Goal: Task Accomplishment & Management: Manage account settings

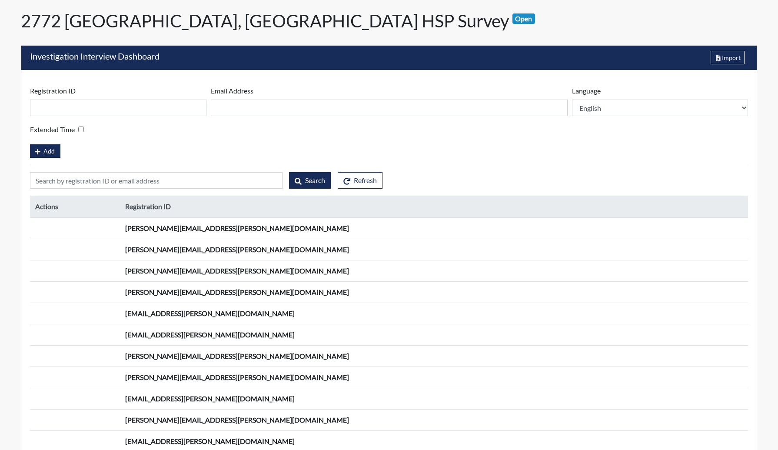
scroll to position [349, 0]
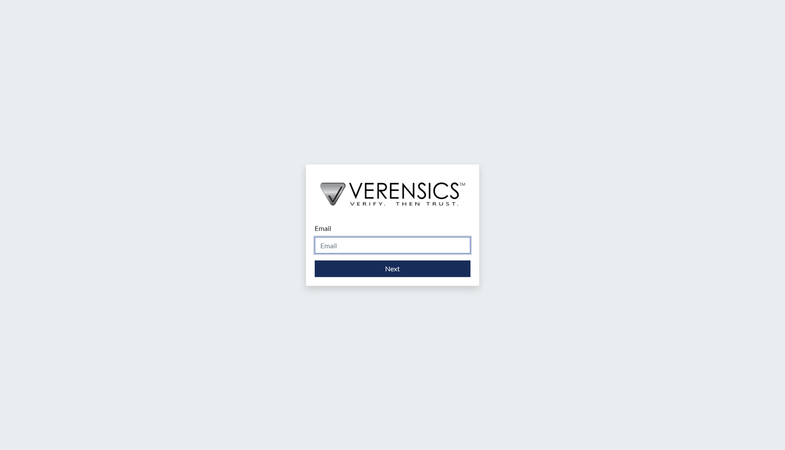
click at [375, 241] on input "Email" at bounding box center [393, 245] width 156 height 17
drag, startPoint x: 389, startPoint y: 246, endPoint x: 190, endPoint y: 227, distance: 200.3
click at [191, 227] on div "Email paixoar@gmail.com Please provide your email address. Next" at bounding box center [392, 225] width 785 height 450
type input "[EMAIL_ADDRESS][DOMAIN_NAME]"
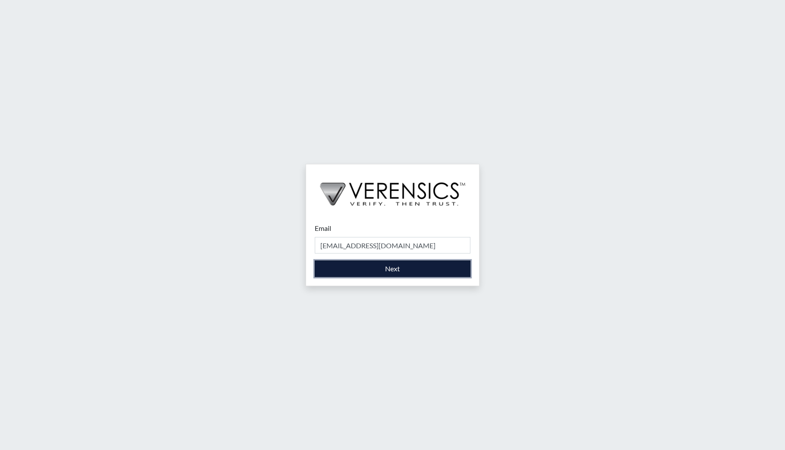
click at [383, 275] on button "Next" at bounding box center [393, 268] width 156 height 17
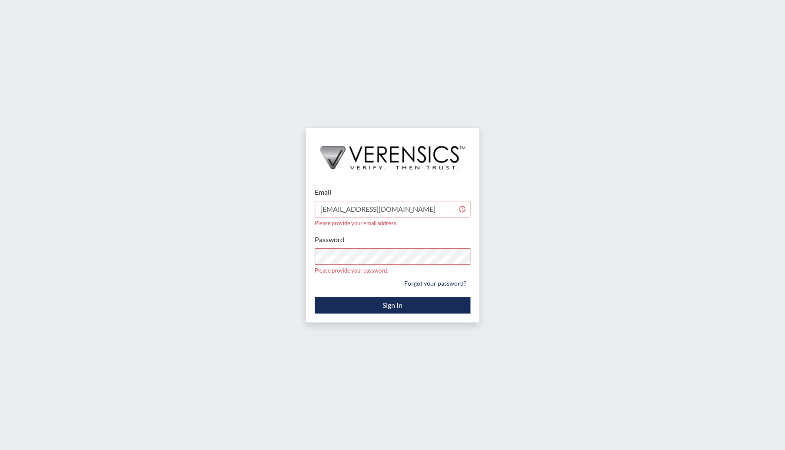
click at [387, 304] on div "Email tpaixao@verensics.com Please provide your email address. Password Please …" at bounding box center [392, 250] width 173 height 144
click at [407, 297] on button "Sign In" at bounding box center [393, 305] width 156 height 17
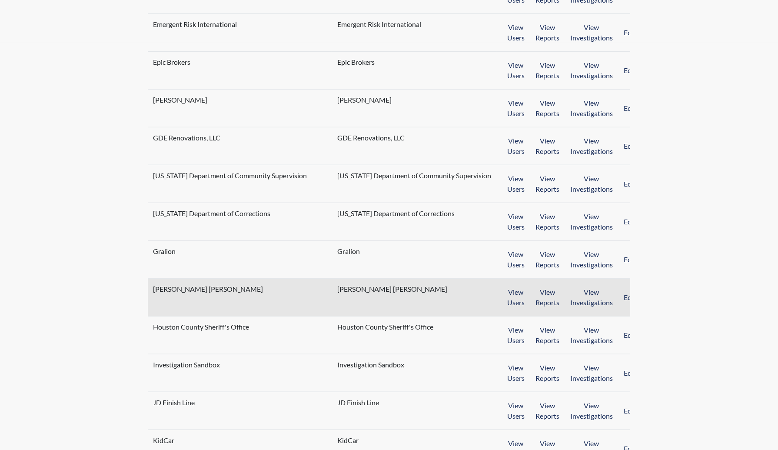
scroll to position [521, 0]
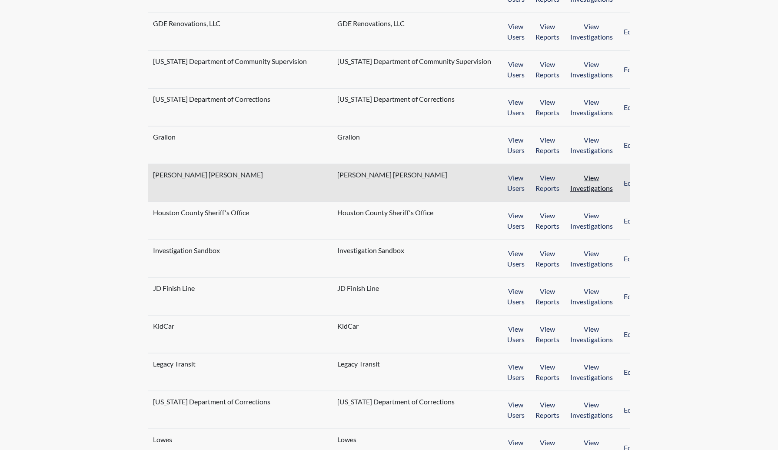
click at [576, 182] on button "View Investigations" at bounding box center [591, 182] width 54 height 27
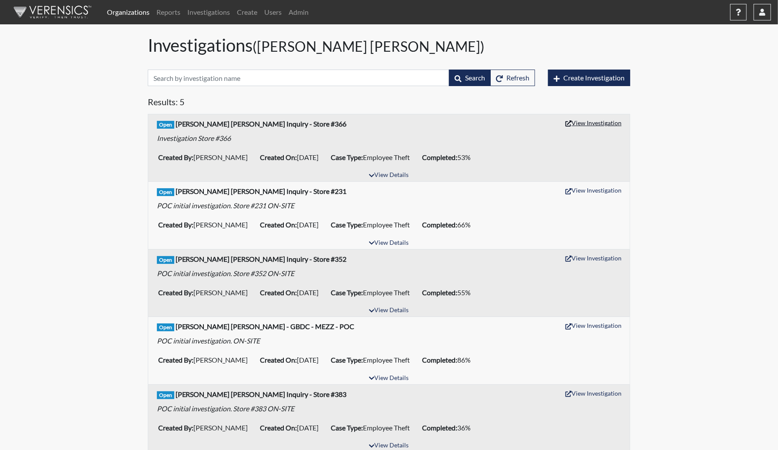
click at [602, 125] on button "View Investigation" at bounding box center [593, 122] width 64 height 13
click at [610, 189] on button "View Investigation" at bounding box center [593, 189] width 64 height 13
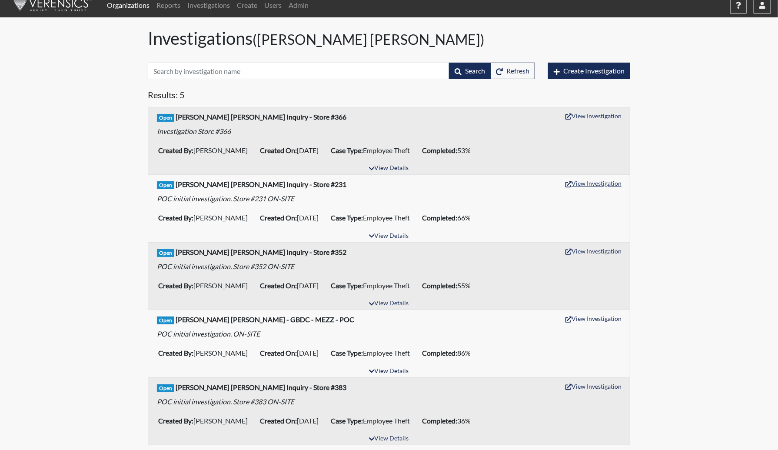
scroll to position [8, 0]
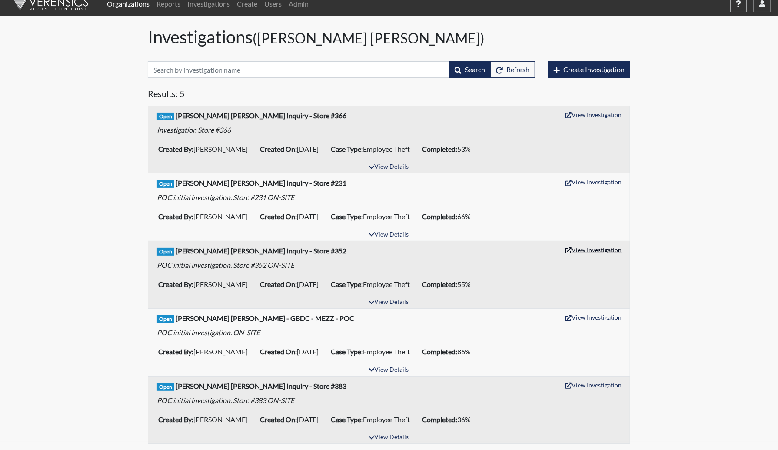
click at [612, 249] on button "View Investigation" at bounding box center [593, 249] width 64 height 13
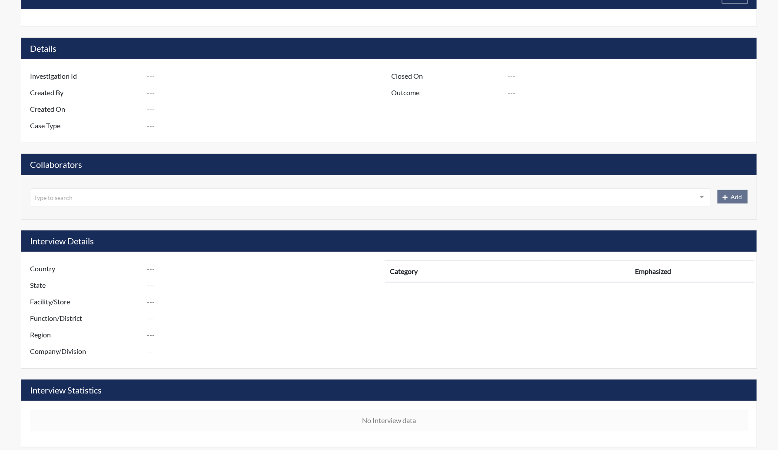
type input "Harris Teeter Inquiry - Store #366"
type input "Cristina Balanoiu"
type input "May 23, 2025"
type input "Employee Theft"
type input "United States"
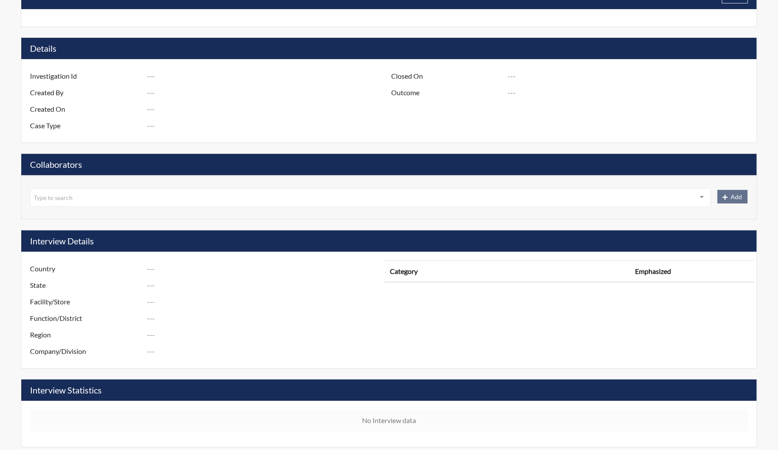
type input "Virginia"
type input "Store #366"
type input "Human Resources"
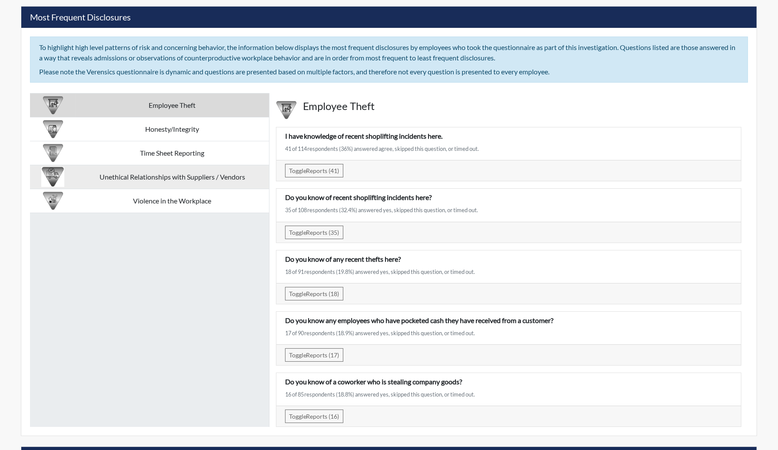
scroll to position [1756, 0]
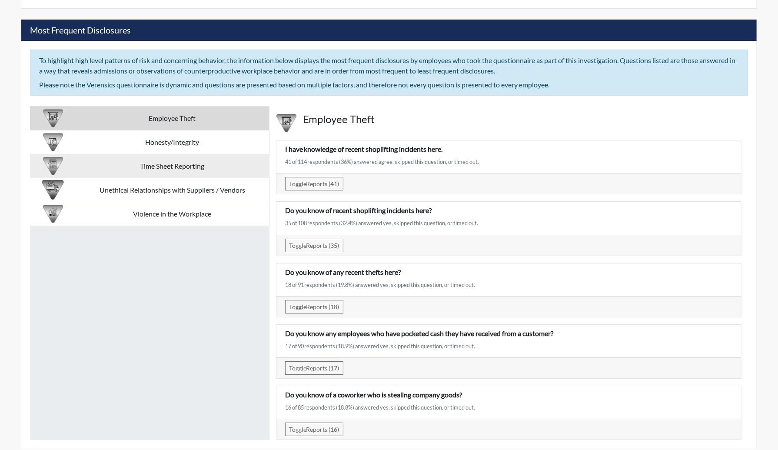
click at [188, 160] on td "Time Sheet Reporting" at bounding box center [172, 166] width 193 height 24
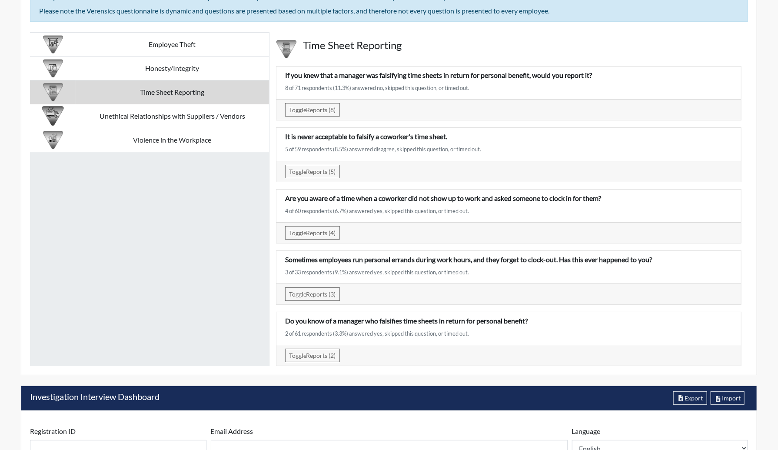
scroll to position [1843, 0]
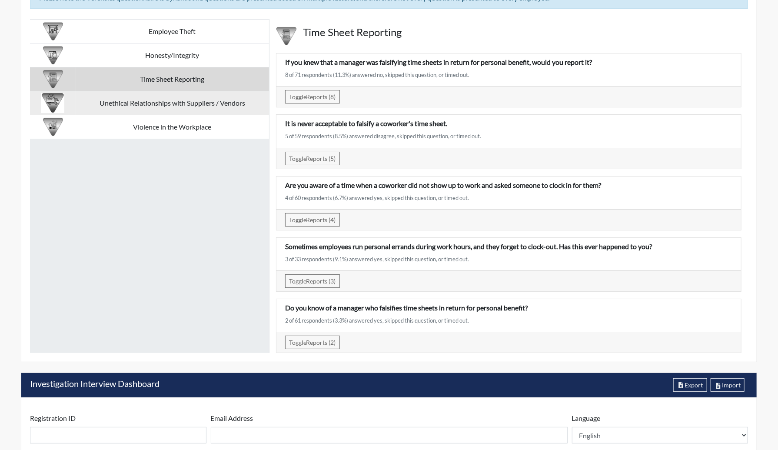
click at [212, 100] on td "Unethical Relationships with Suppliers / Vendors" at bounding box center [172, 103] width 193 height 24
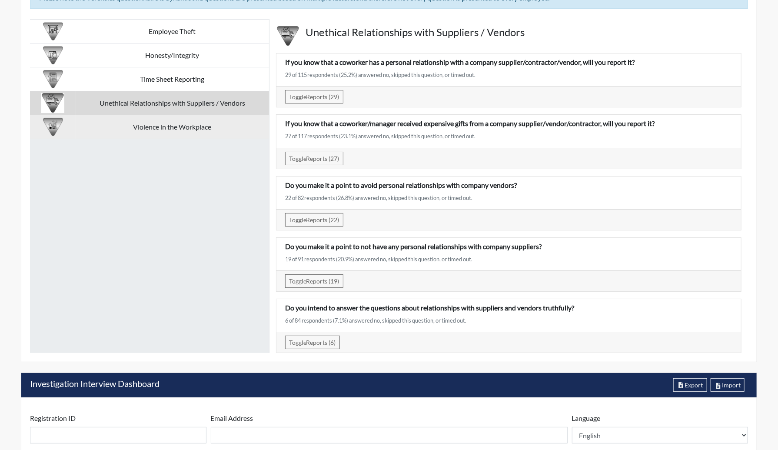
click at [211, 119] on td "Violence in the Workplace" at bounding box center [172, 127] width 193 height 24
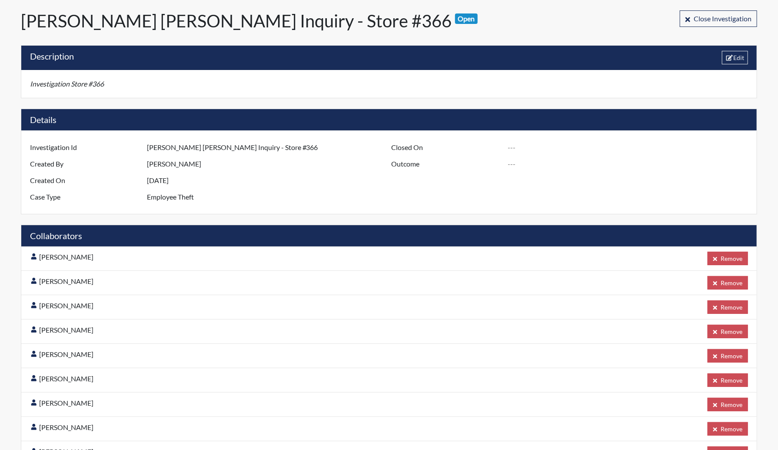
scroll to position [0, 0]
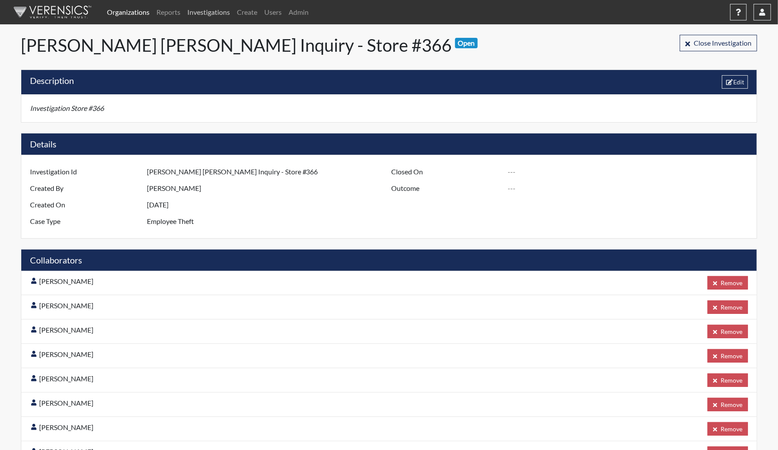
click at [208, 13] on link "Investigations" at bounding box center [209, 11] width 50 height 17
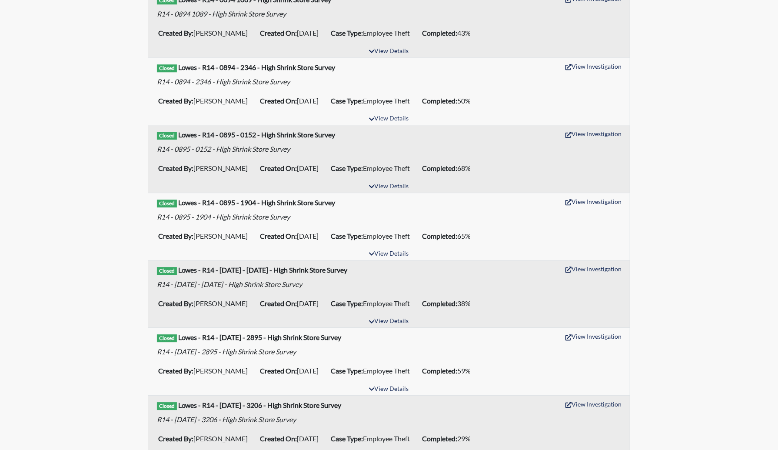
scroll to position [1347, 0]
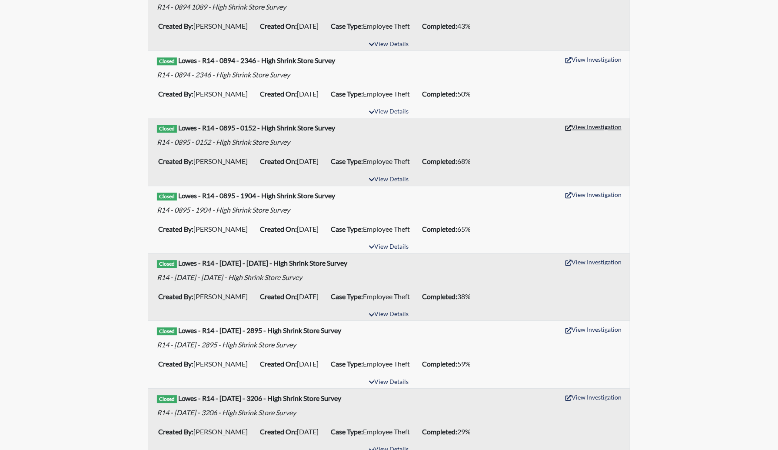
click at [586, 120] on button "View Investigation" at bounding box center [593, 126] width 64 height 13
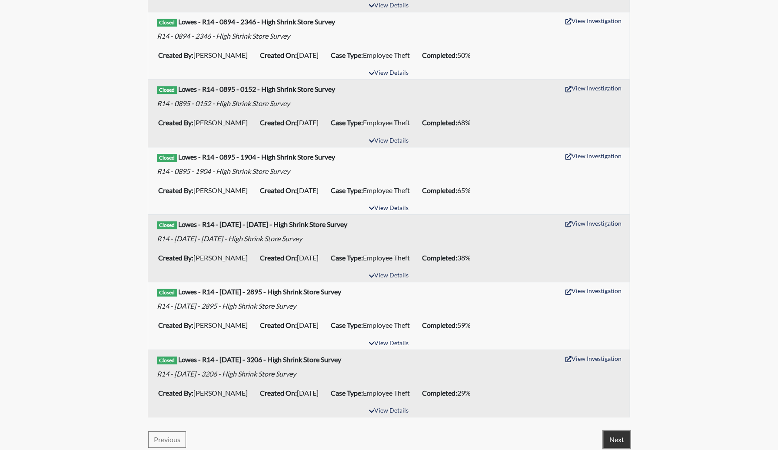
click at [626, 437] on button "Next" at bounding box center [616, 439] width 26 height 17
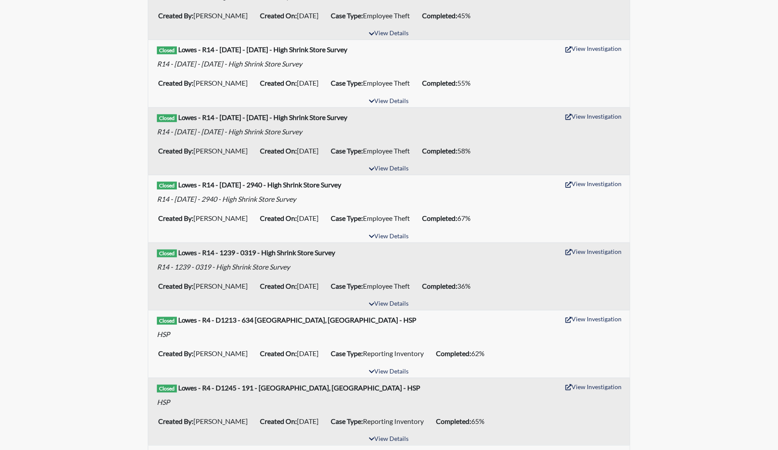
scroll to position [434, 0]
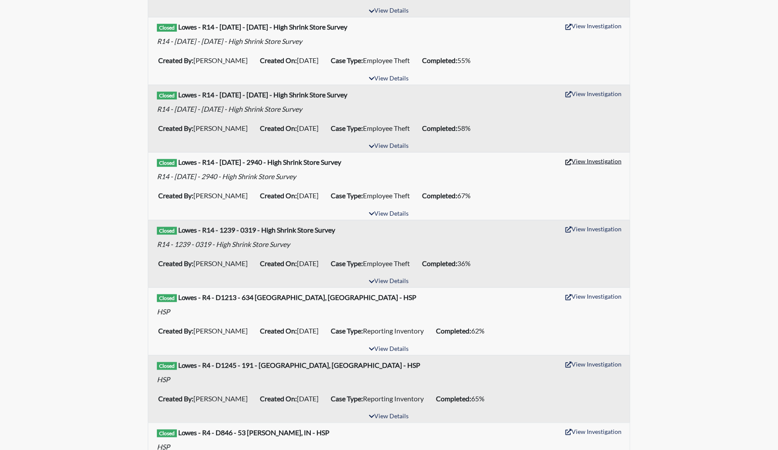
click at [591, 160] on button "View Investigation" at bounding box center [593, 160] width 64 height 13
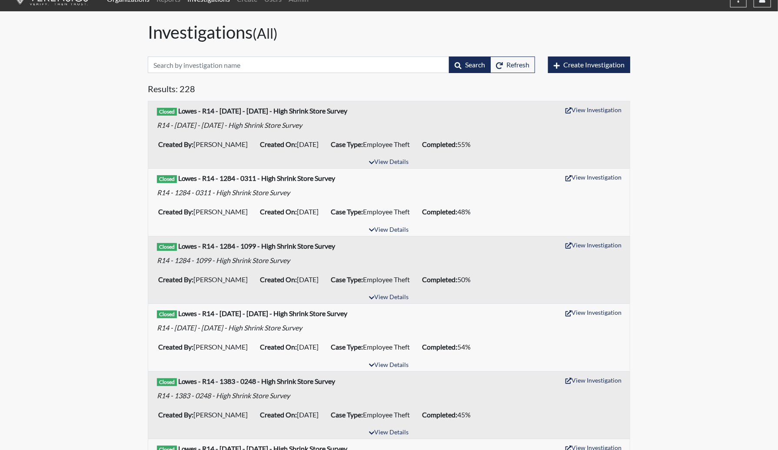
scroll to position [0, 0]
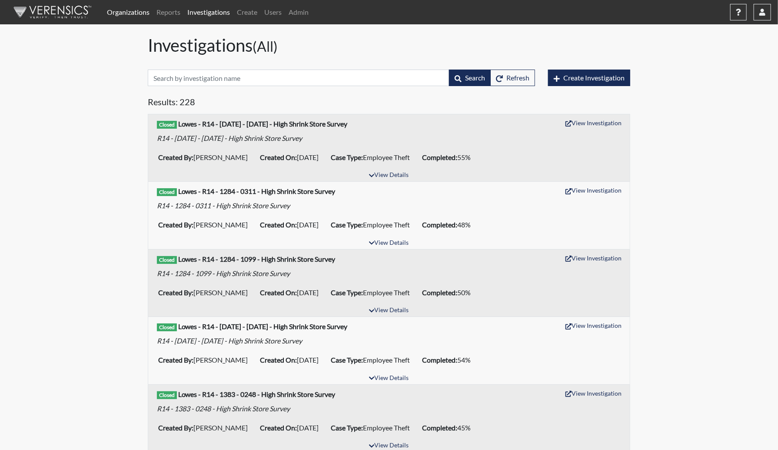
click at [204, 19] on link "Investigations" at bounding box center [209, 11] width 50 height 17
click at [127, 15] on link "Organizations" at bounding box center [128, 11] width 50 height 17
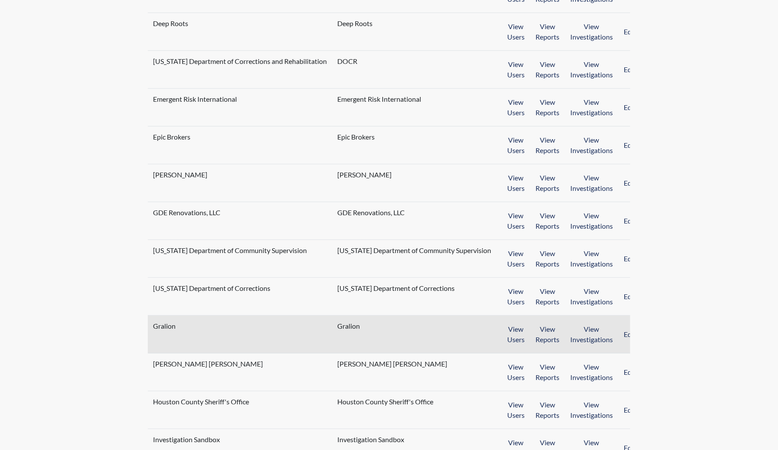
scroll to position [348, 0]
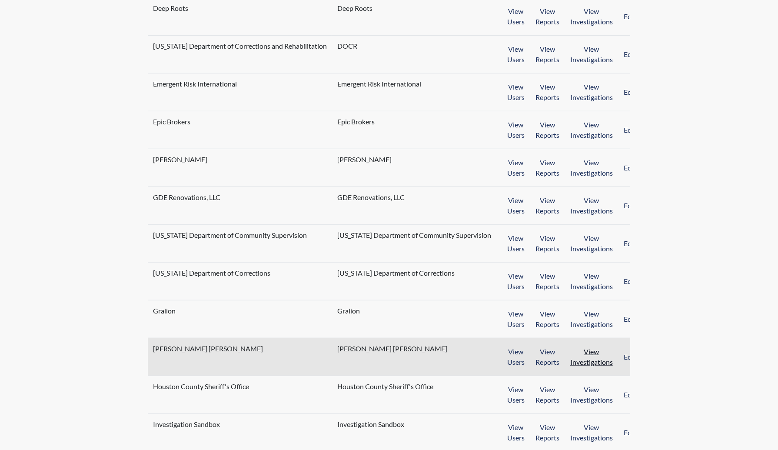
click at [583, 361] on button "View Investigations" at bounding box center [591, 356] width 54 height 27
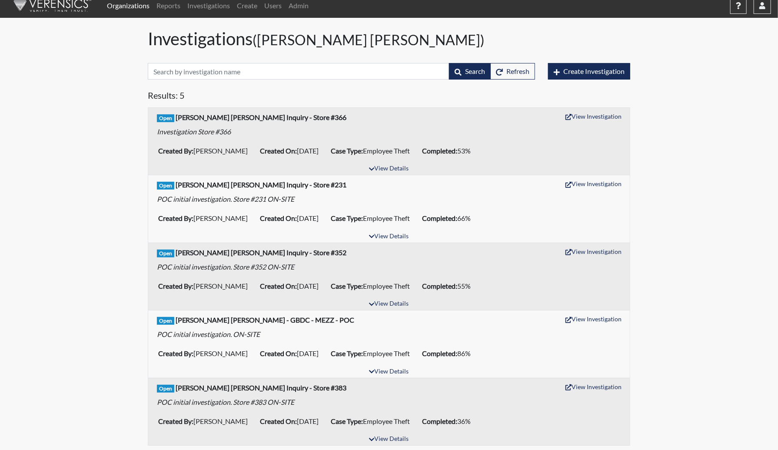
scroll to position [8, 0]
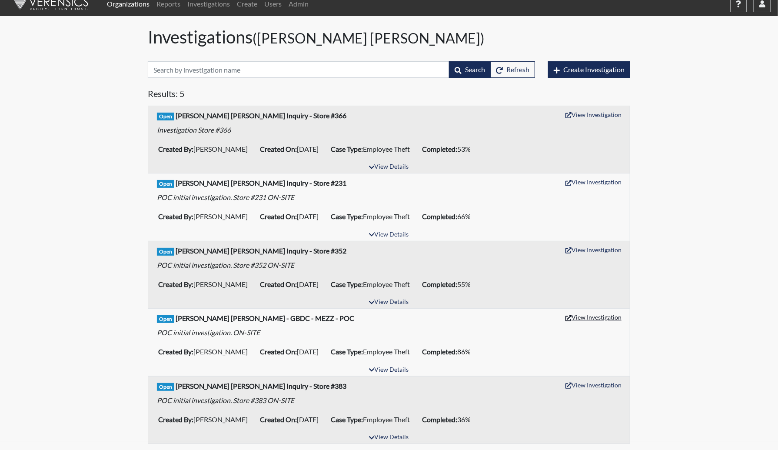
click at [603, 318] on button "View Investigation" at bounding box center [593, 316] width 64 height 13
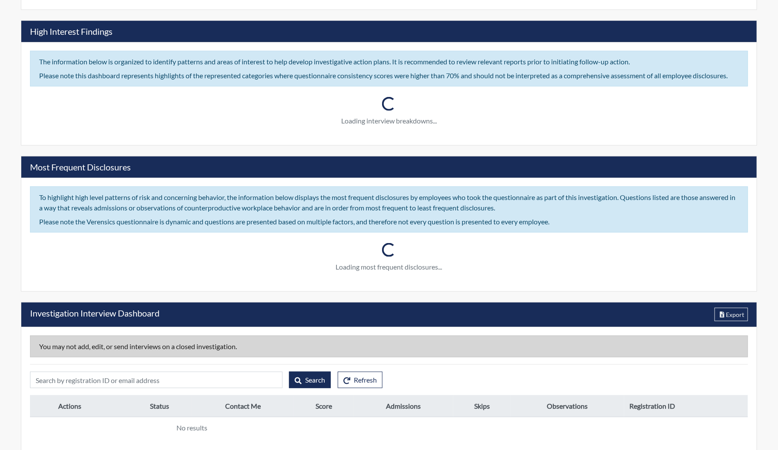
type input "Harris Teeter Inquiry - Store #231"
type input "Cristina Balanoiu"
type input "[DATE]"
type input "Employee Theft"
type input "[GEOGRAPHIC_DATA]"
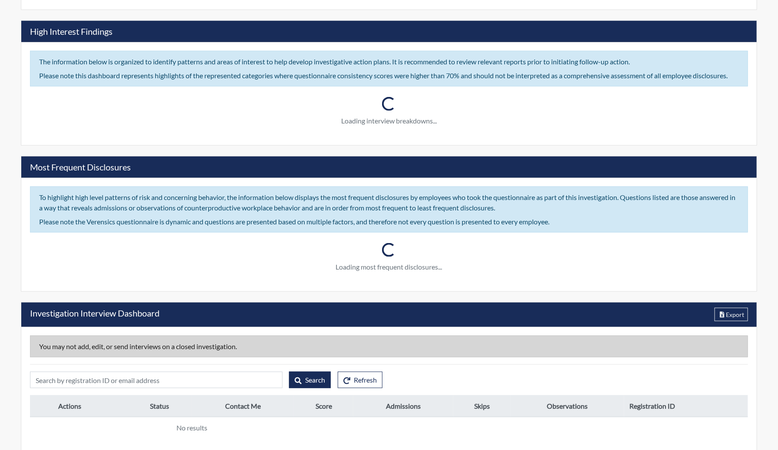
type input "Virginia"
type input "Store #231"
type input "Human Resources"
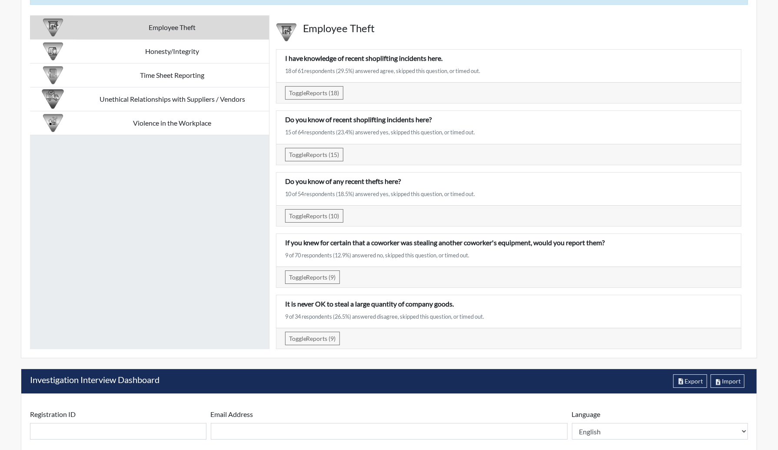
scroll to position [1687, 0]
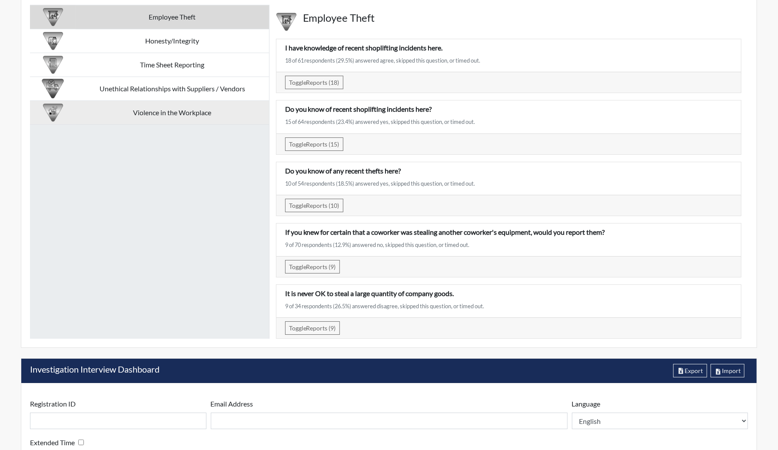
click at [188, 101] on td "Violence in the Workplace" at bounding box center [172, 113] width 193 height 24
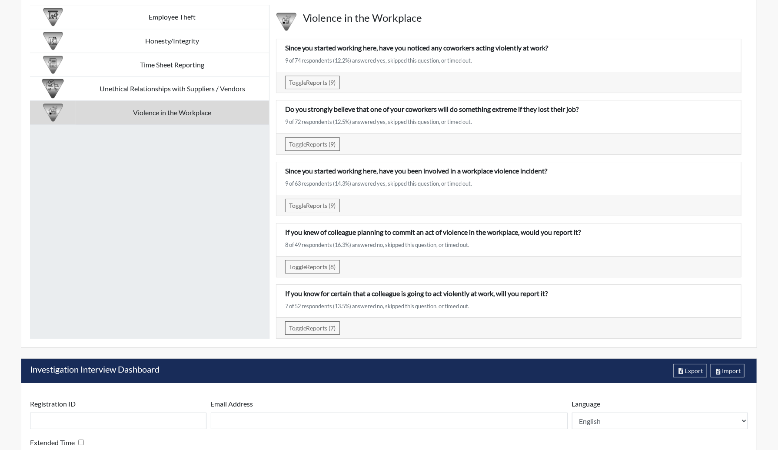
drag, startPoint x: 169, startPoint y: 259, endPoint x: 182, endPoint y: 258, distance: 13.5
click at [169, 259] on div "Employee Theft Honesty/Integrity Time Sheet Reporting Unethical Relationships w…" at bounding box center [149, 172] width 239 height 334
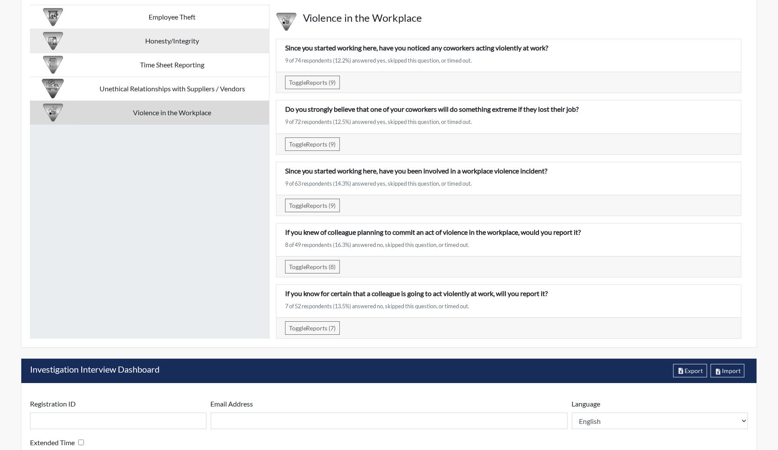
scroll to position [1556, 0]
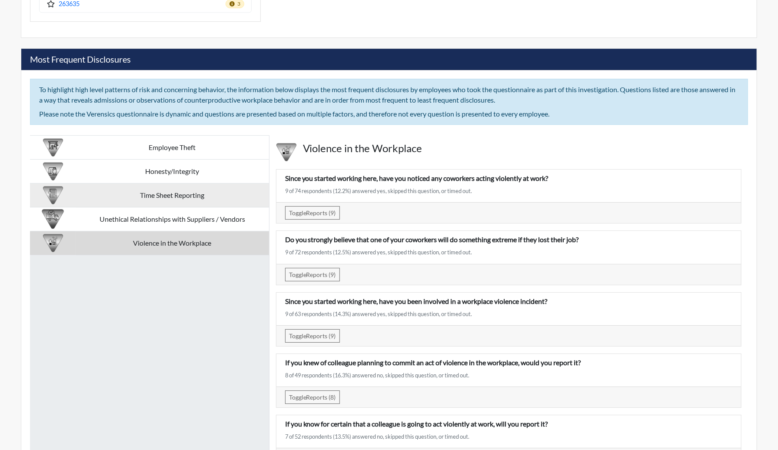
drag, startPoint x: 212, startPoint y: 188, endPoint x: 223, endPoint y: 191, distance: 11.8
click at [212, 188] on td "Time Sheet Reporting" at bounding box center [172, 195] width 193 height 24
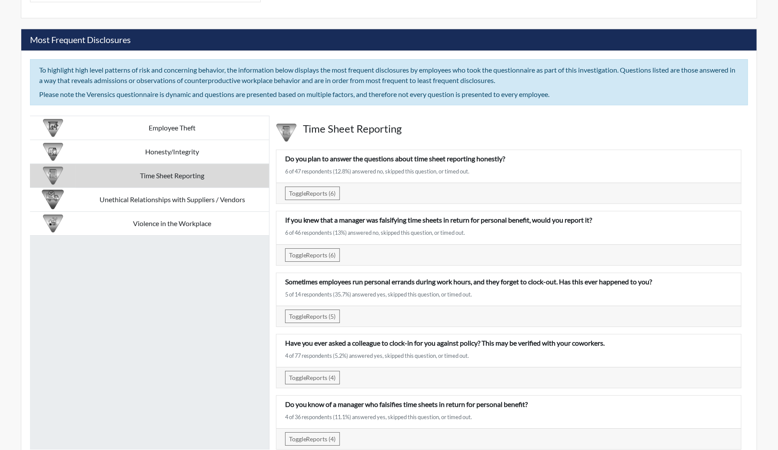
scroll to position [1513, 0]
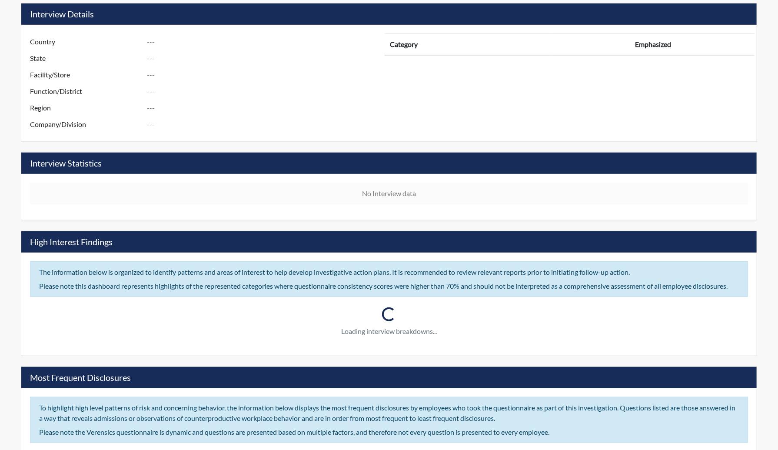
type input "[PERSON_NAME] [PERSON_NAME] Inquiry - Store #352"
type input "[PERSON_NAME]"
type input "[DATE]"
type input "Employee Theft"
type input "[GEOGRAPHIC_DATA]"
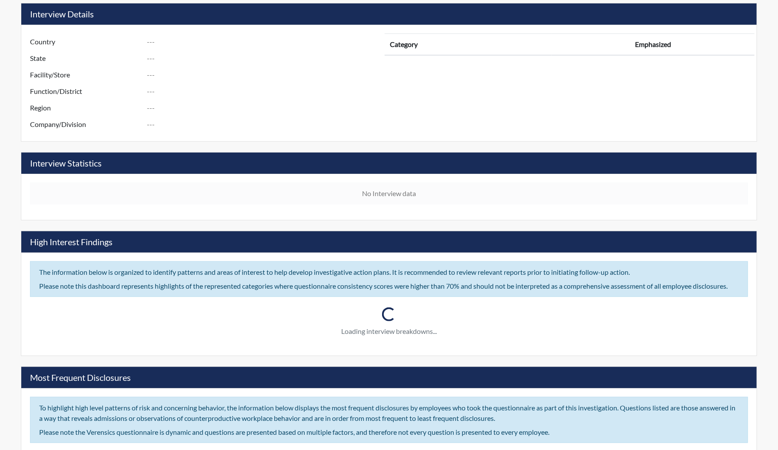
type input "[US_STATE]"
type input "Store #352"
type input "Human Resources"
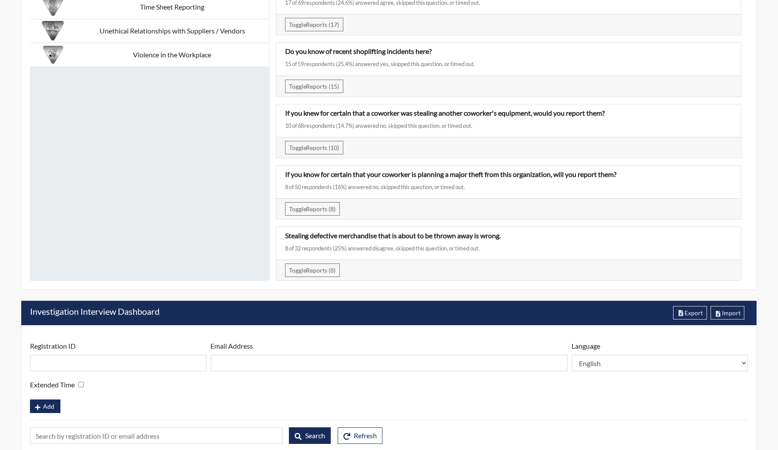
scroll to position [1725, 0]
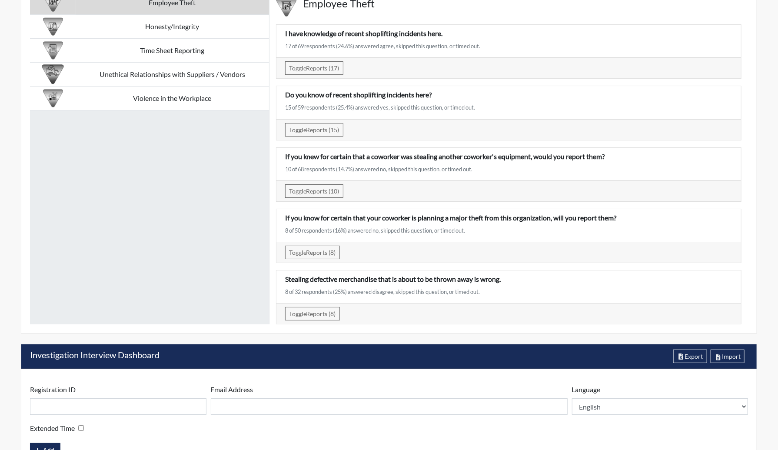
click at [199, 217] on div "Employee Theft Honesty/Integrity Time Sheet Reporting Unethical Relationships w…" at bounding box center [149, 157] width 239 height 334
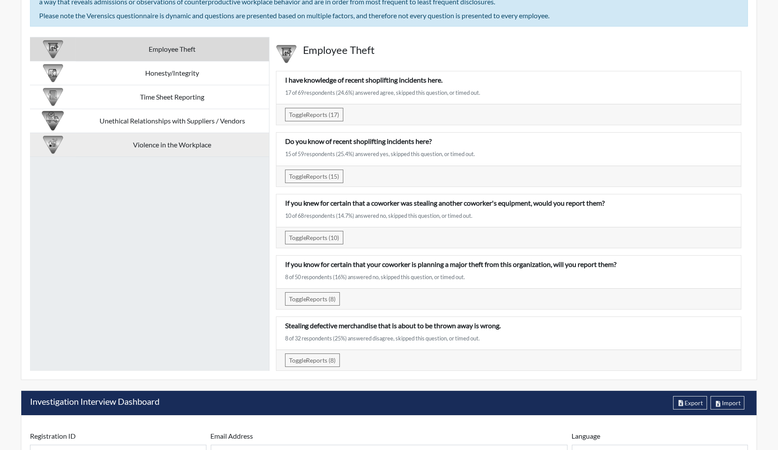
scroll to position [1639, 0]
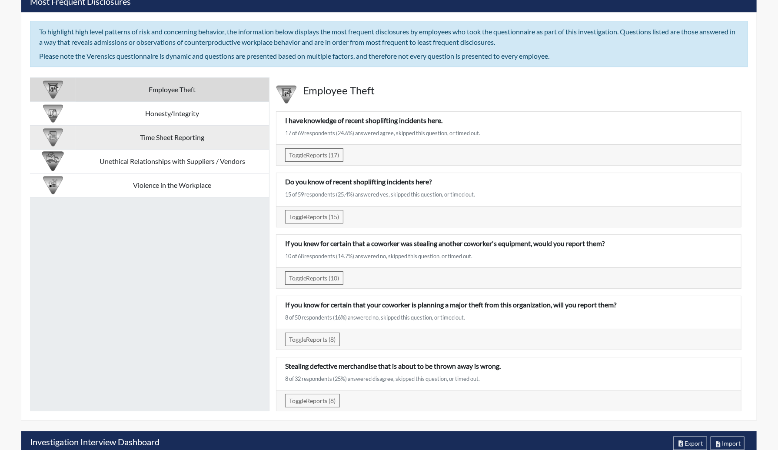
click at [194, 129] on td "Time Sheet Reporting" at bounding box center [172, 138] width 193 height 24
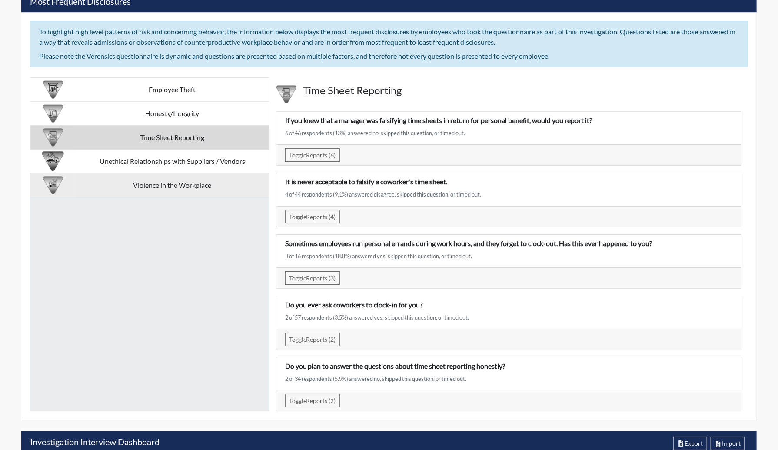
click at [193, 179] on td "Violence in the Workplace" at bounding box center [172, 185] width 193 height 24
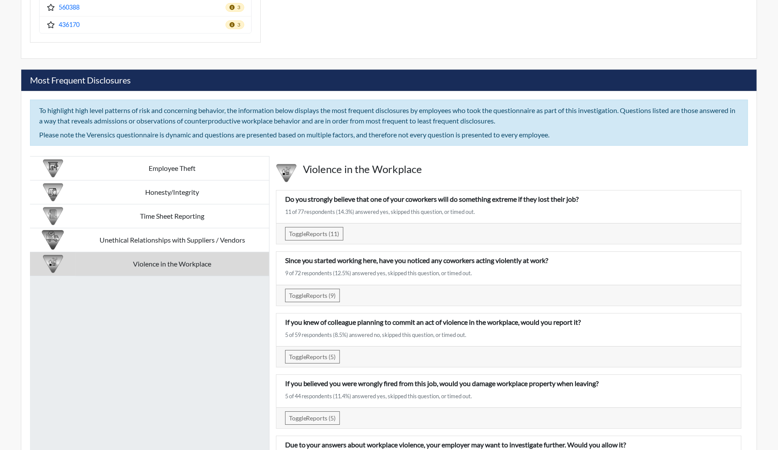
scroll to position [1552, 0]
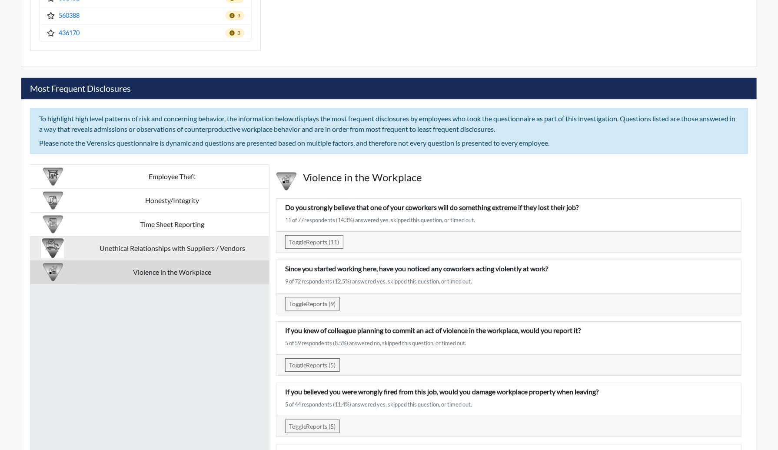
click at [192, 242] on td "Unethical Relationships with Suppliers / Vendors" at bounding box center [172, 248] width 193 height 24
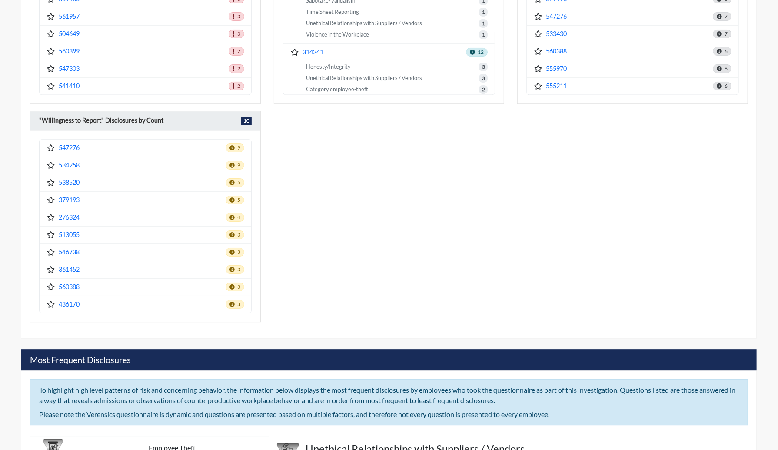
scroll to position [1204, 0]
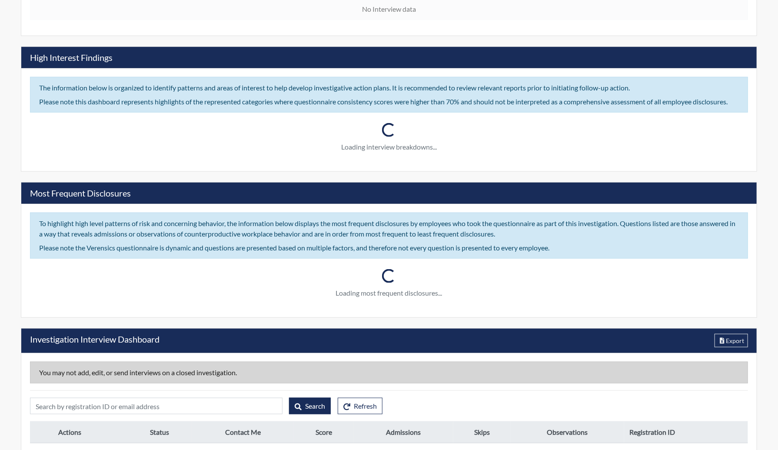
scroll to position [514, 0]
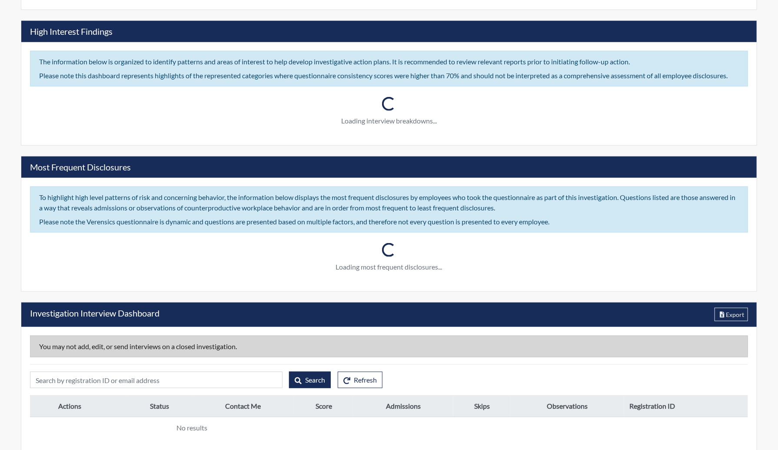
type input "R14 - 0895 - 0152 - High Shrink Store Survey"
type input "[PERSON_NAME]"
type input "[DATE]"
type input "Employee Theft"
type input "[DATE]"
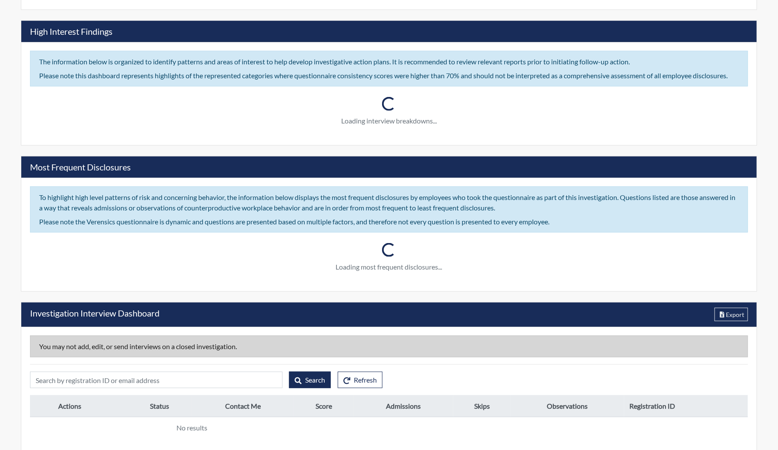
type input "Substantiated"
type input "[GEOGRAPHIC_DATA]"
type input "[US_STATE]"
type input "152 WENATCHEE WA."
type input "895"
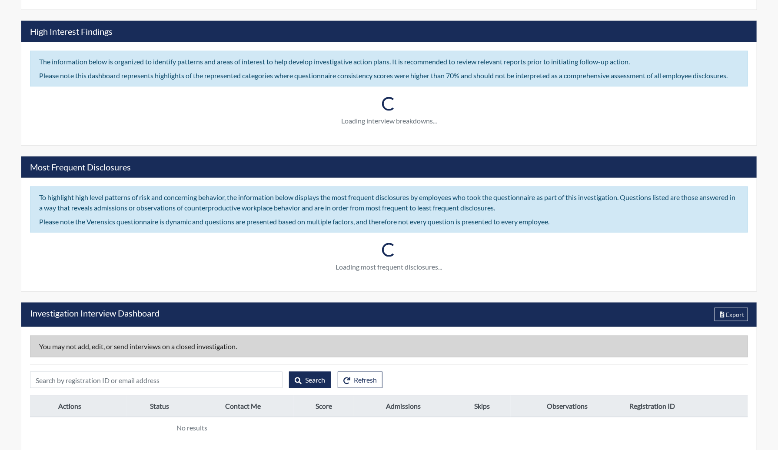
type input "14"
type input "West"
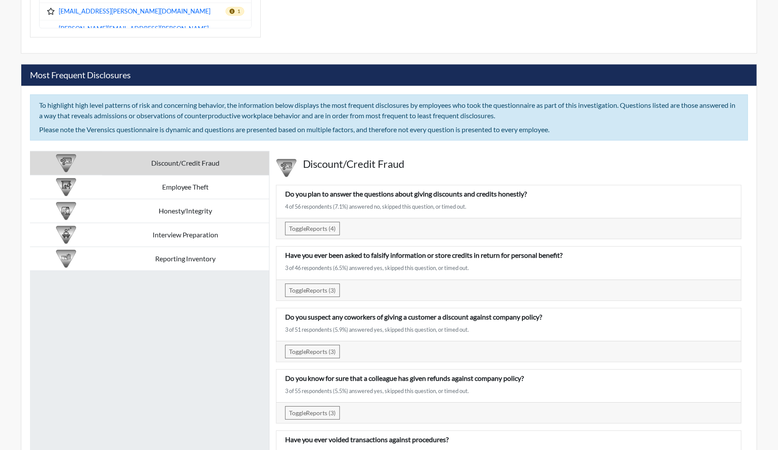
scroll to position [1530, 0]
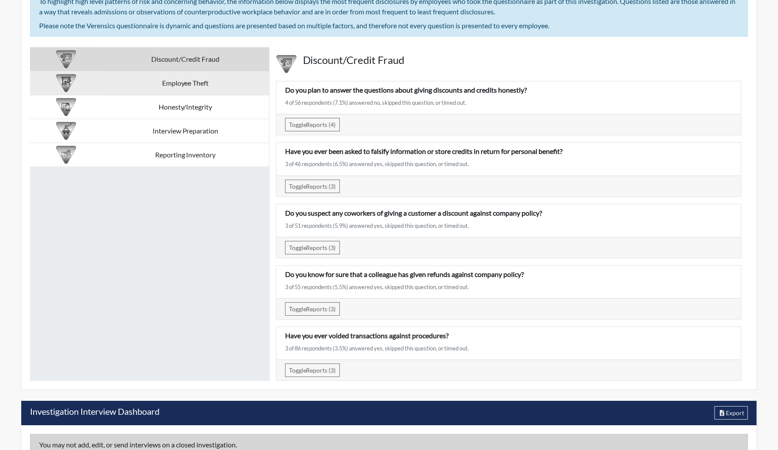
click at [198, 79] on td "Employee Theft" at bounding box center [185, 83] width 167 height 24
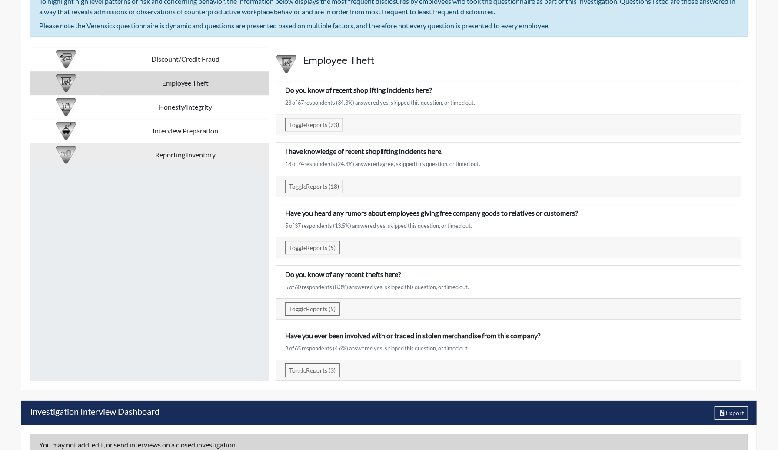
click at [195, 152] on td "Reporting Inventory" at bounding box center [185, 155] width 167 height 24
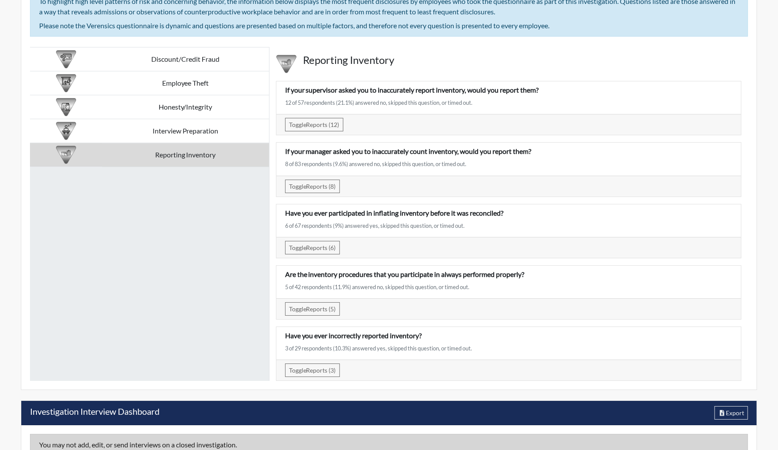
click at [740, 190] on div "Toggle Reports (8) Answered no (7) [PERSON_NAME][EMAIL_ADDRESS][DOMAIN_NAME] [P…" at bounding box center [508, 186] width 464 height 21
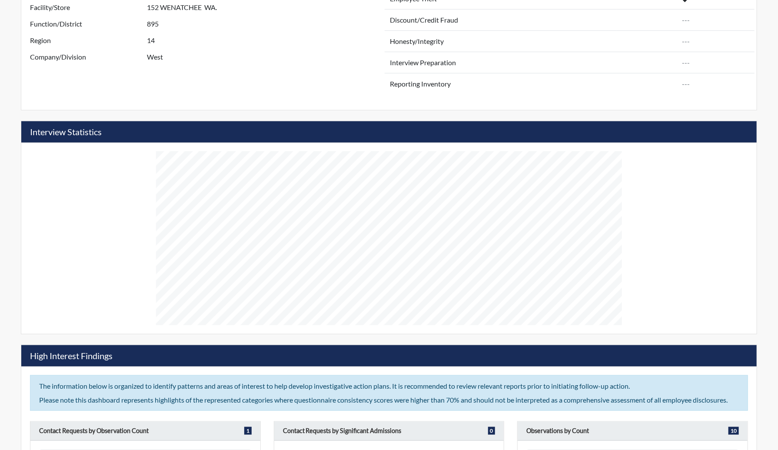
scroll to position [358, 0]
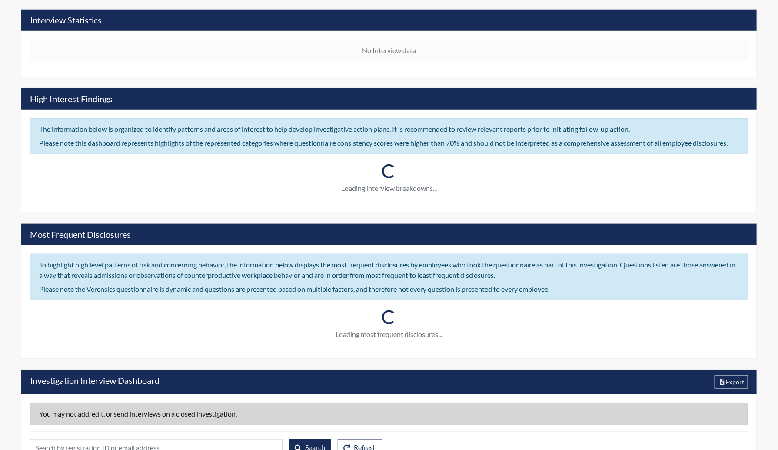
scroll to position [514, 0]
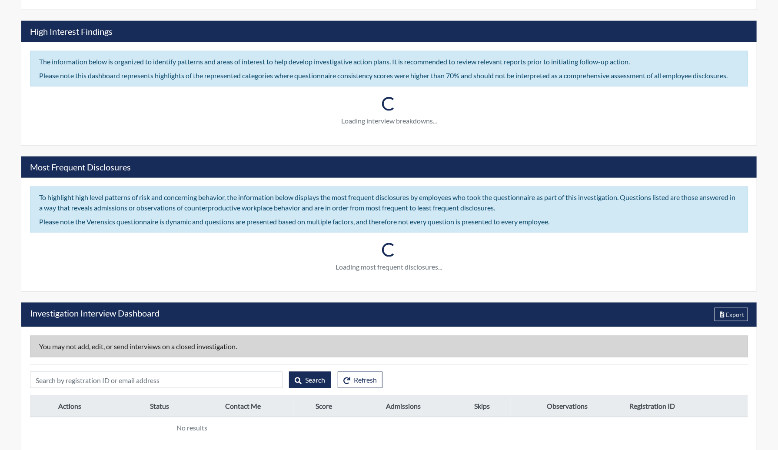
type input "R14 - [DATE] - 2940 - High Shrink Store Survey"
type input "[PERSON_NAME]"
type input "[DATE]"
type input "Employee Theft"
type input "[DATE]"
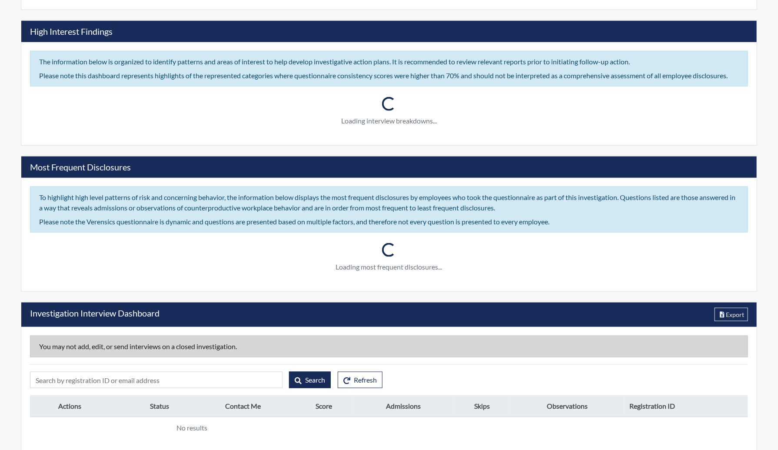
type input "Substantiated"
type input "[GEOGRAPHIC_DATA]"
type input "[US_STATE]"
type input "2940 W. [PERSON_NAME] OR"
type input "1383"
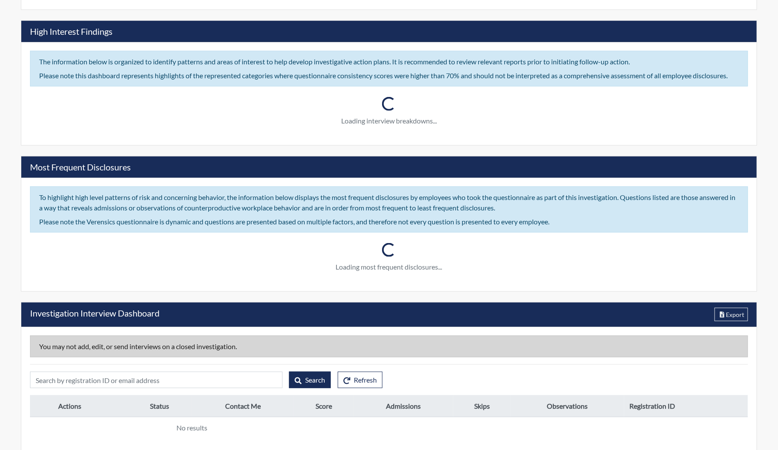
type input "14"
type input "West"
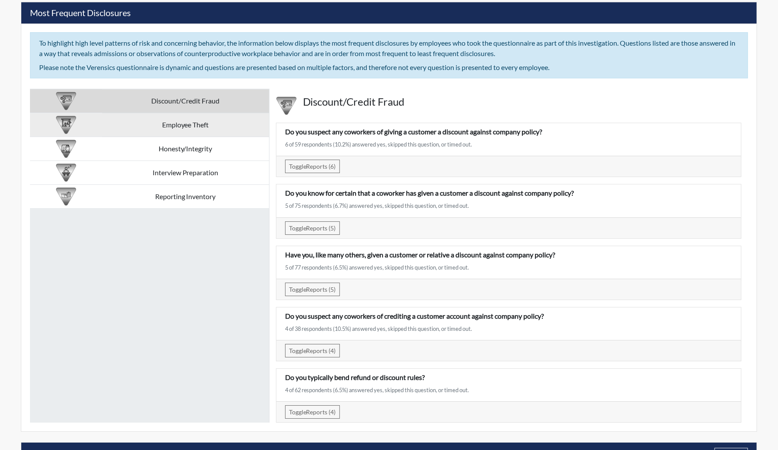
scroll to position [1487, 0]
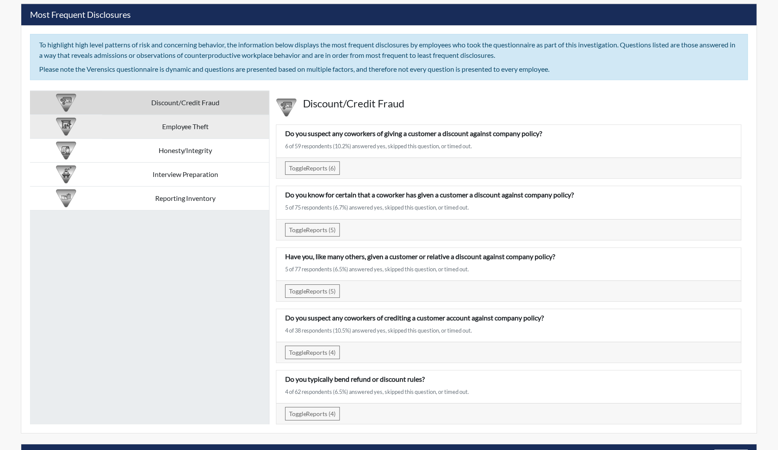
click at [191, 124] on td "Employee Theft" at bounding box center [185, 127] width 167 height 24
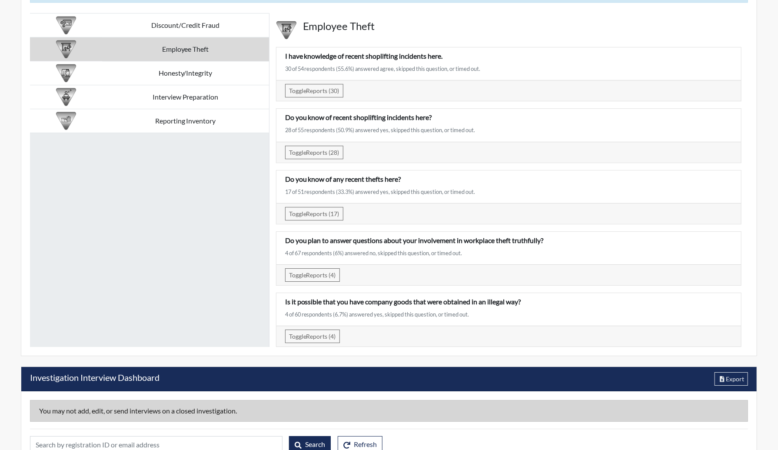
scroll to position [1574, 0]
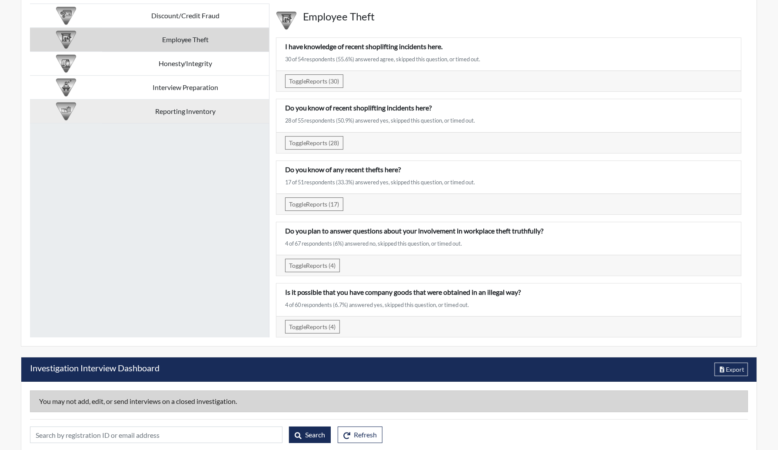
click at [205, 110] on td "Reporting Inventory" at bounding box center [185, 111] width 167 height 24
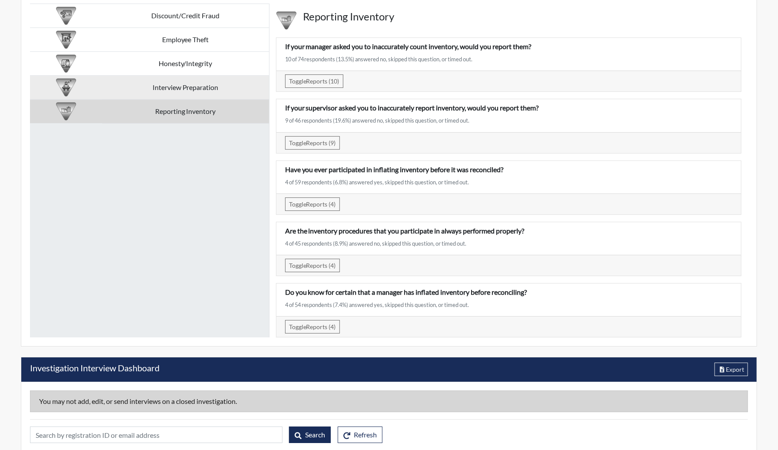
click at [193, 83] on td "Interview Preparation" at bounding box center [185, 88] width 167 height 24
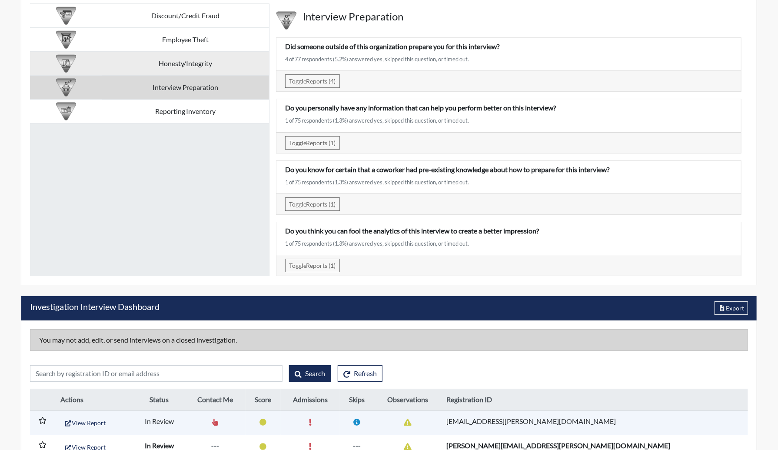
click at [189, 64] on td "Honesty/Integrity" at bounding box center [185, 64] width 167 height 24
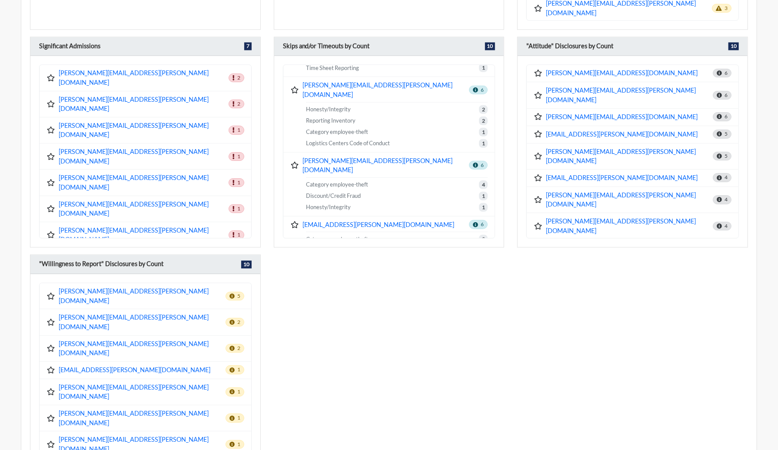
scroll to position [879, 0]
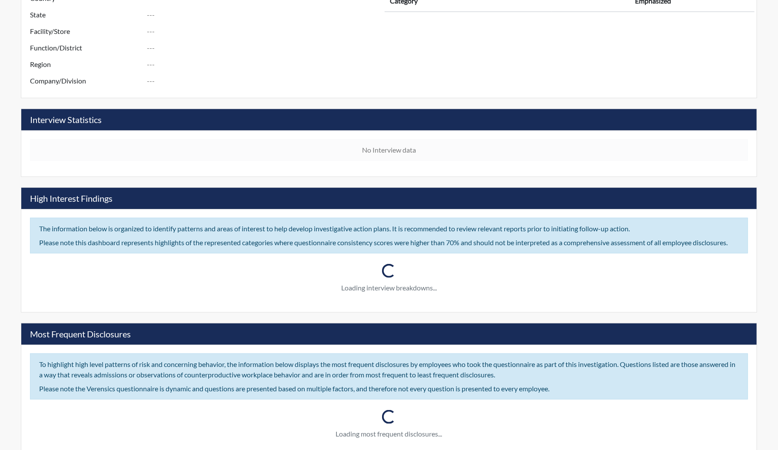
scroll to position [514, 0]
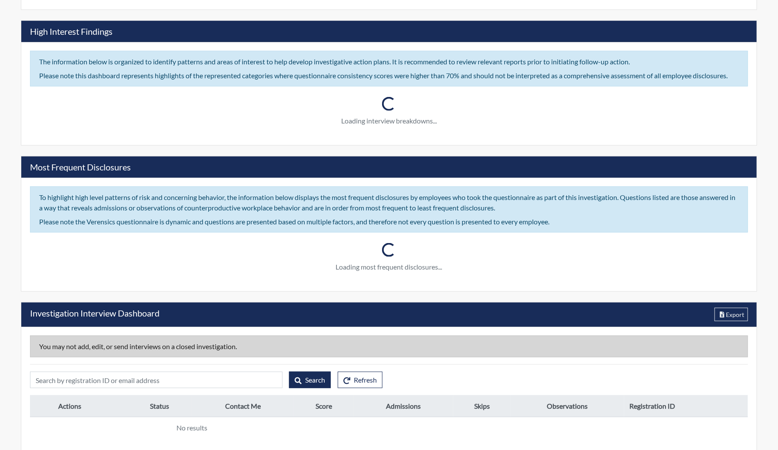
type input "GBDC - MEZZ - POC"
type input "Tony Paixão"
type input "Mar 13, 2025"
type input "Employee Theft"
type input "[GEOGRAPHIC_DATA]"
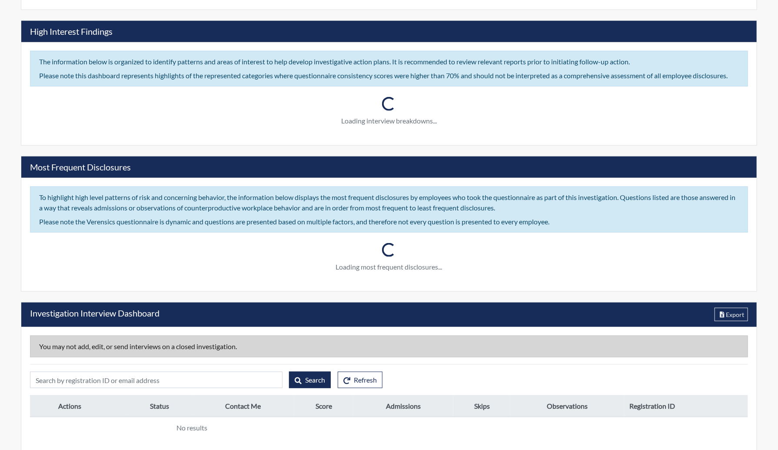
type input "North Carolina"
type input "GBDC - MEZZ"
type input "Asset Protection"
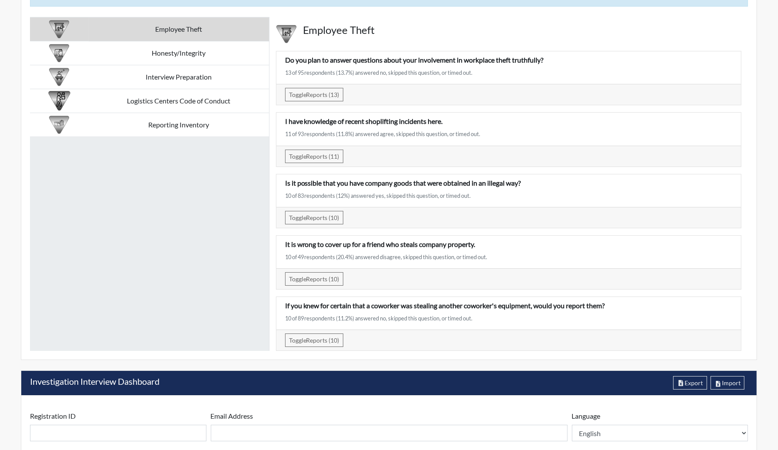
scroll to position [1639, 0]
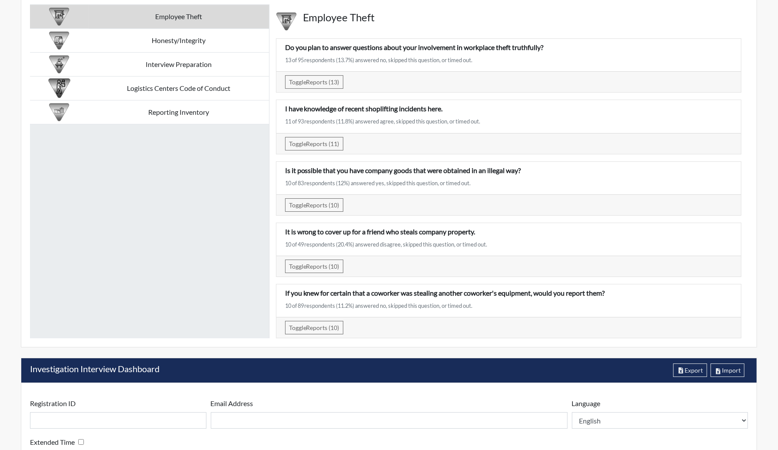
click at [690, 230] on p "It is wrong to cover up for a friend who steals company property." at bounding box center [508, 231] width 447 height 10
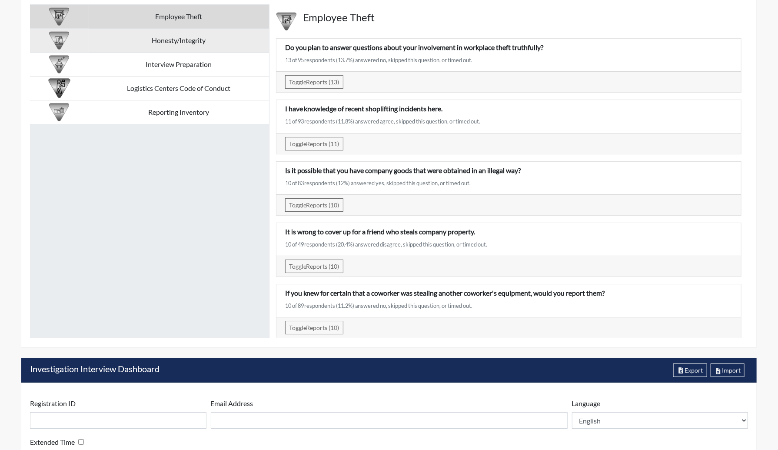
click at [143, 36] on td "Honesty/Integrity" at bounding box center [179, 41] width 180 height 24
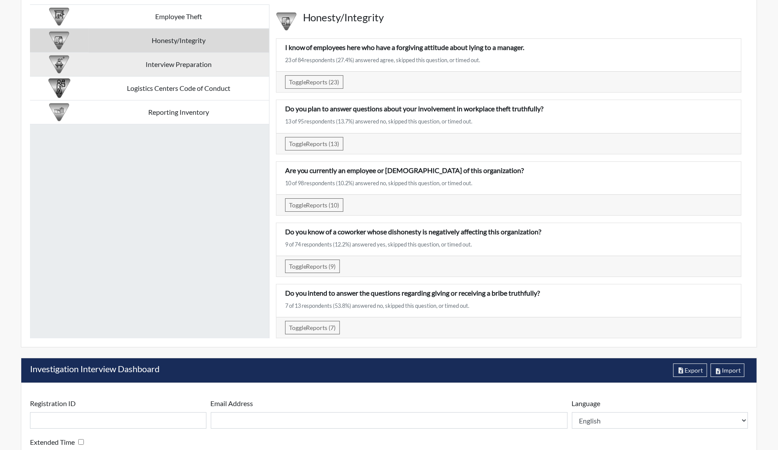
click at [166, 62] on td "Interview Preparation" at bounding box center [179, 65] width 180 height 24
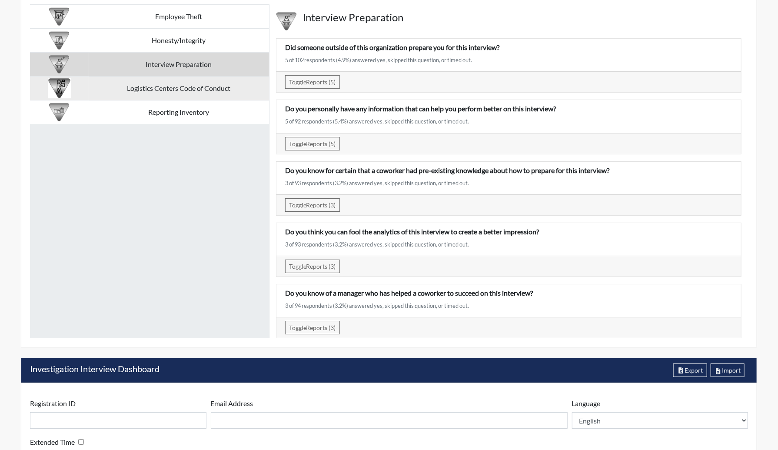
click at [180, 85] on td "Logistics Centers Code of Conduct" at bounding box center [179, 88] width 180 height 24
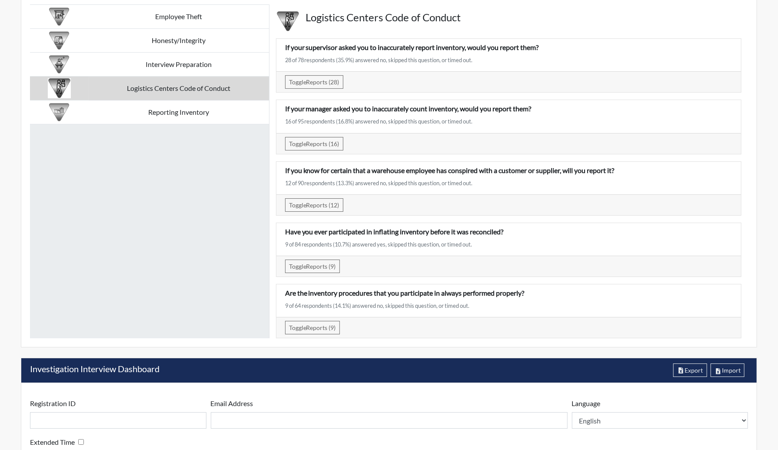
drag, startPoint x: 200, startPoint y: 222, endPoint x: 212, endPoint y: 217, distance: 13.2
click at [200, 222] on div "Employee Theft Honesty/Integrity Interview Preparation Logistics Centers Code o…" at bounding box center [149, 171] width 239 height 334
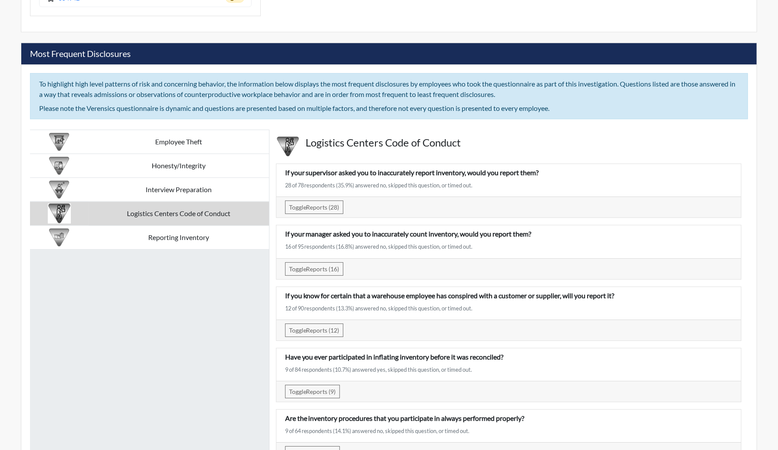
scroll to position [1508, 0]
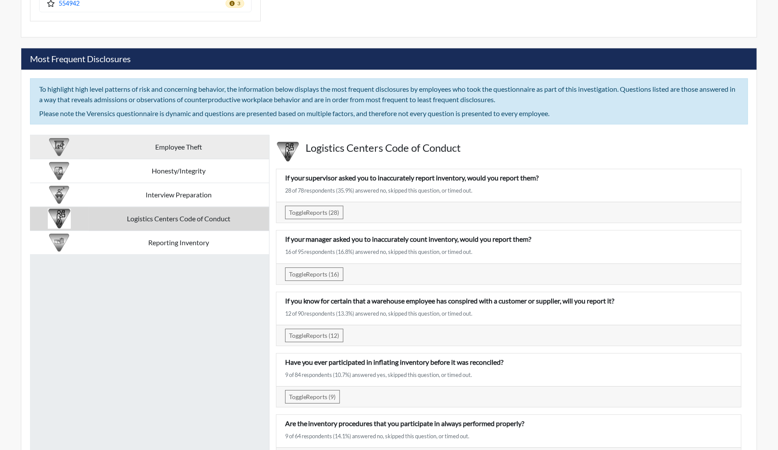
click at [189, 142] on td "Employee Theft" at bounding box center [179, 147] width 180 height 24
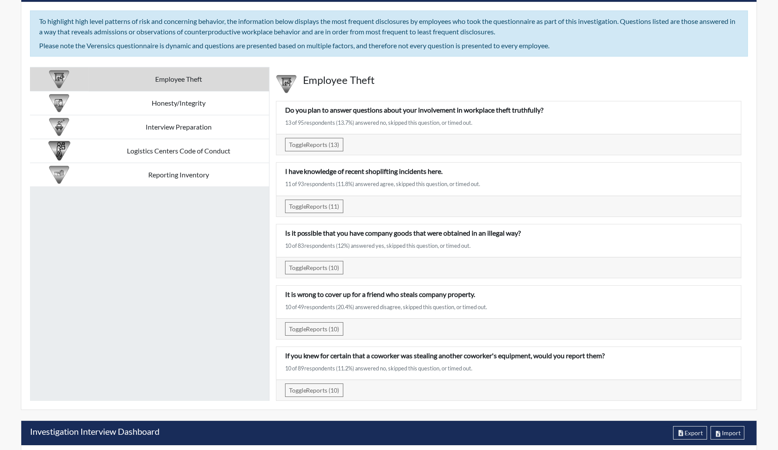
scroll to position [1595, 0]
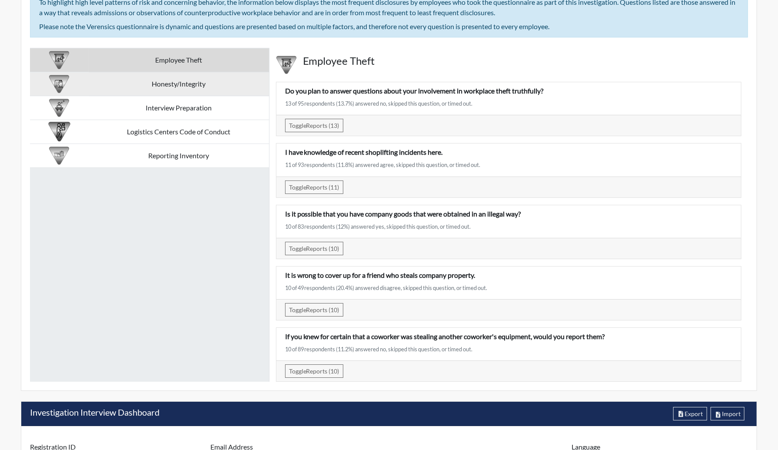
click at [202, 80] on td "Honesty/Integrity" at bounding box center [179, 84] width 180 height 24
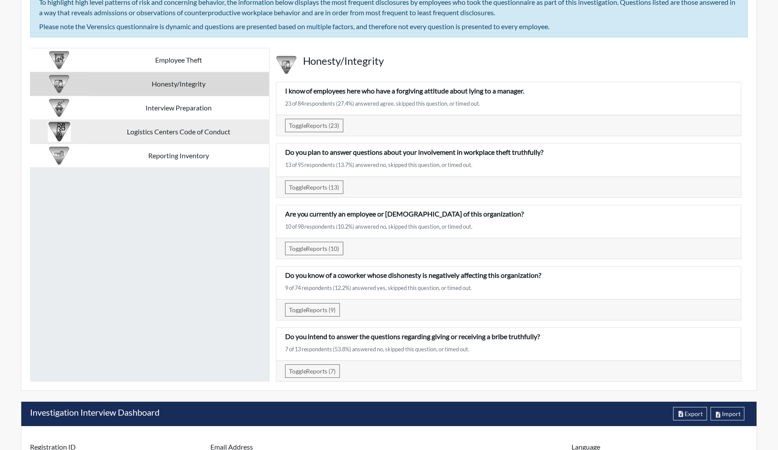
click at [197, 128] on td "Logistics Centers Code of Conduct" at bounding box center [179, 132] width 180 height 24
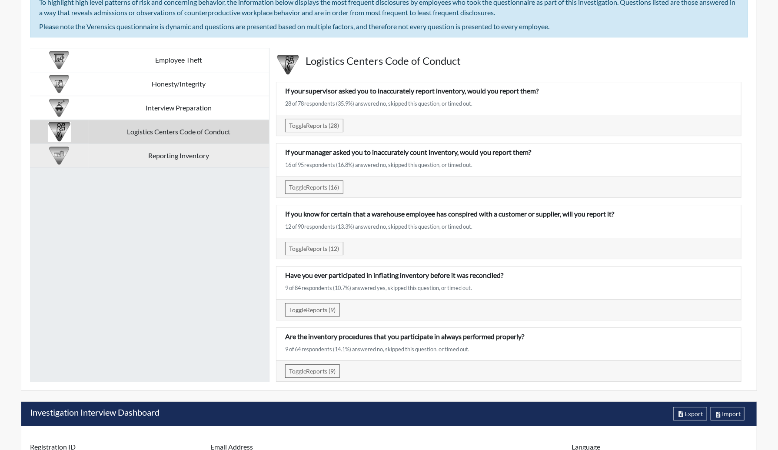
click at [189, 152] on td "Reporting Inventory" at bounding box center [179, 156] width 180 height 24
